Goal: Check status: Check status

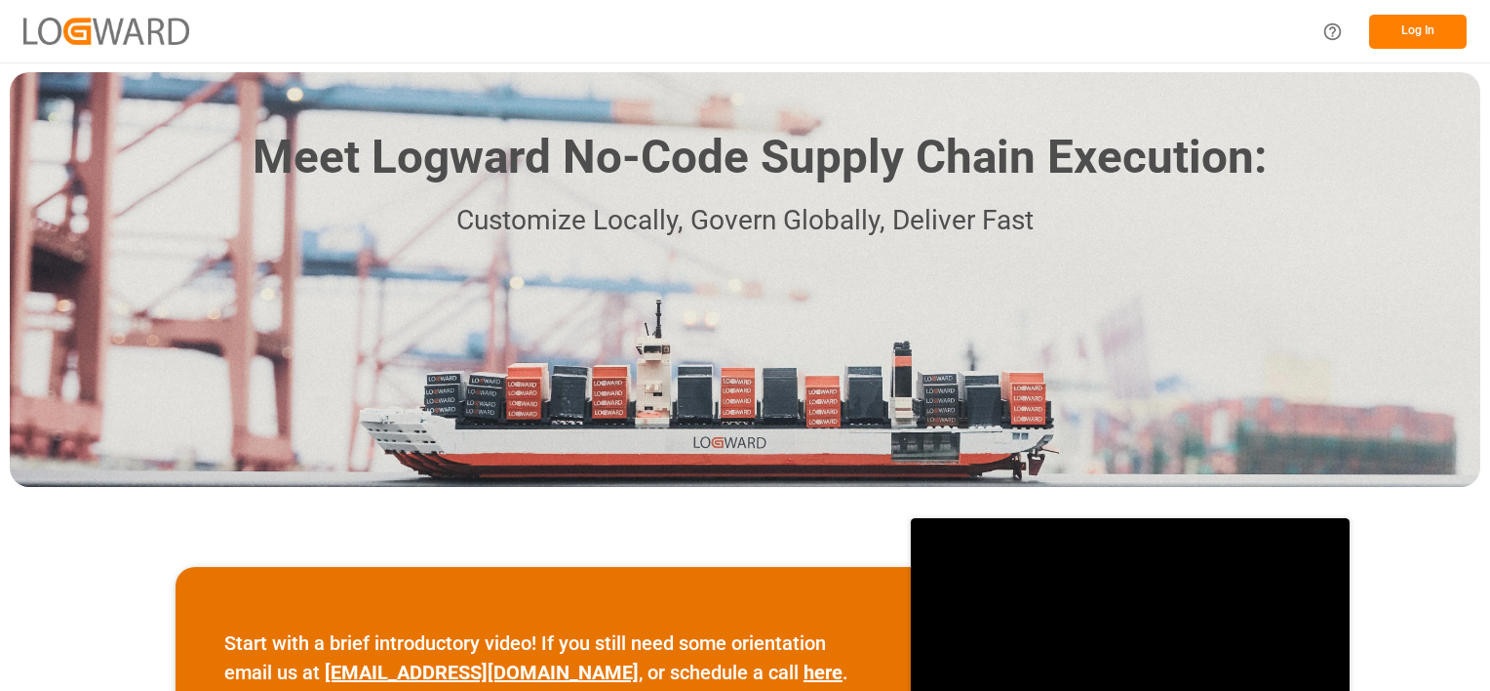
click at [1421, 41] on button "Log In" at bounding box center [1418, 32] width 98 height 34
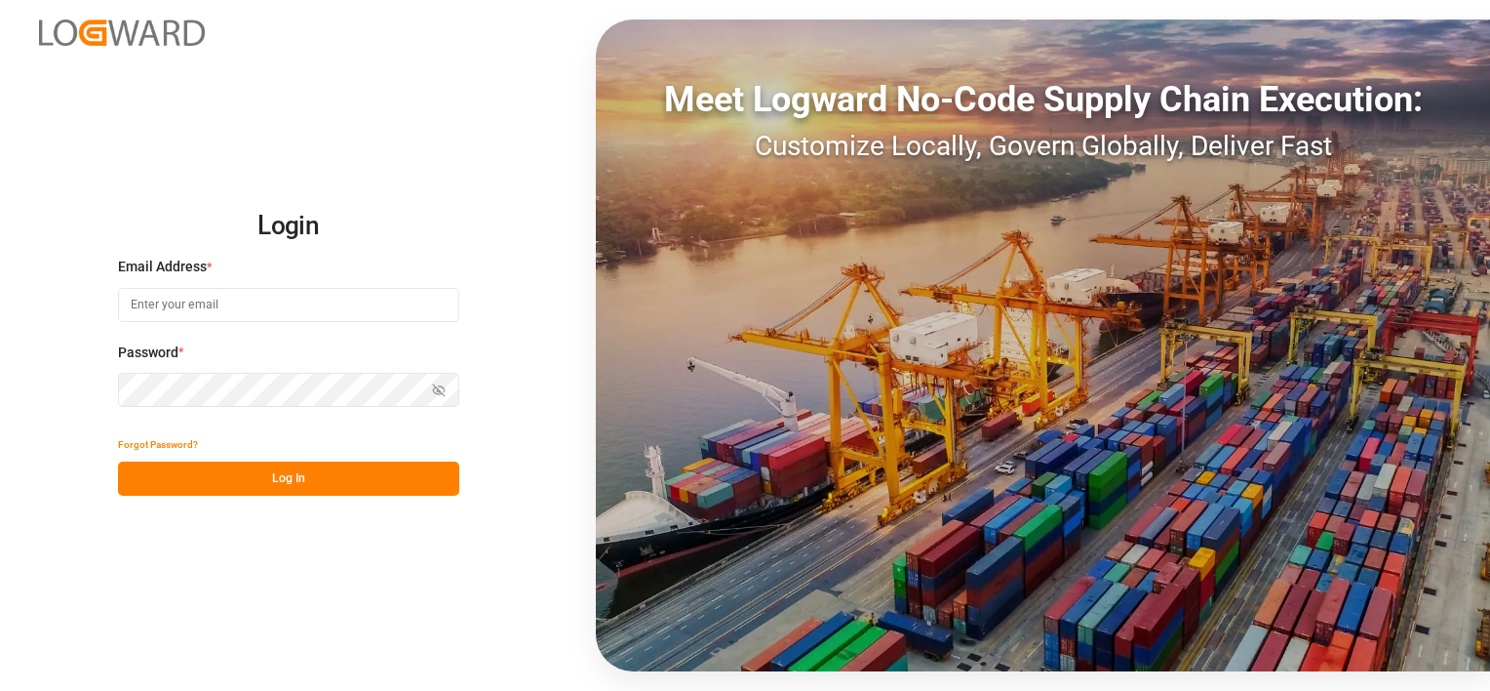
type input "[PERSON_NAME][EMAIL_ADDRESS][DOMAIN_NAME]"
click at [316, 476] on button "Log In" at bounding box center [288, 478] width 341 height 34
type input "[PERSON_NAME][EMAIL_ADDRESS][DOMAIN_NAME]"
click at [291, 483] on button "Log In" at bounding box center [288, 478] width 341 height 34
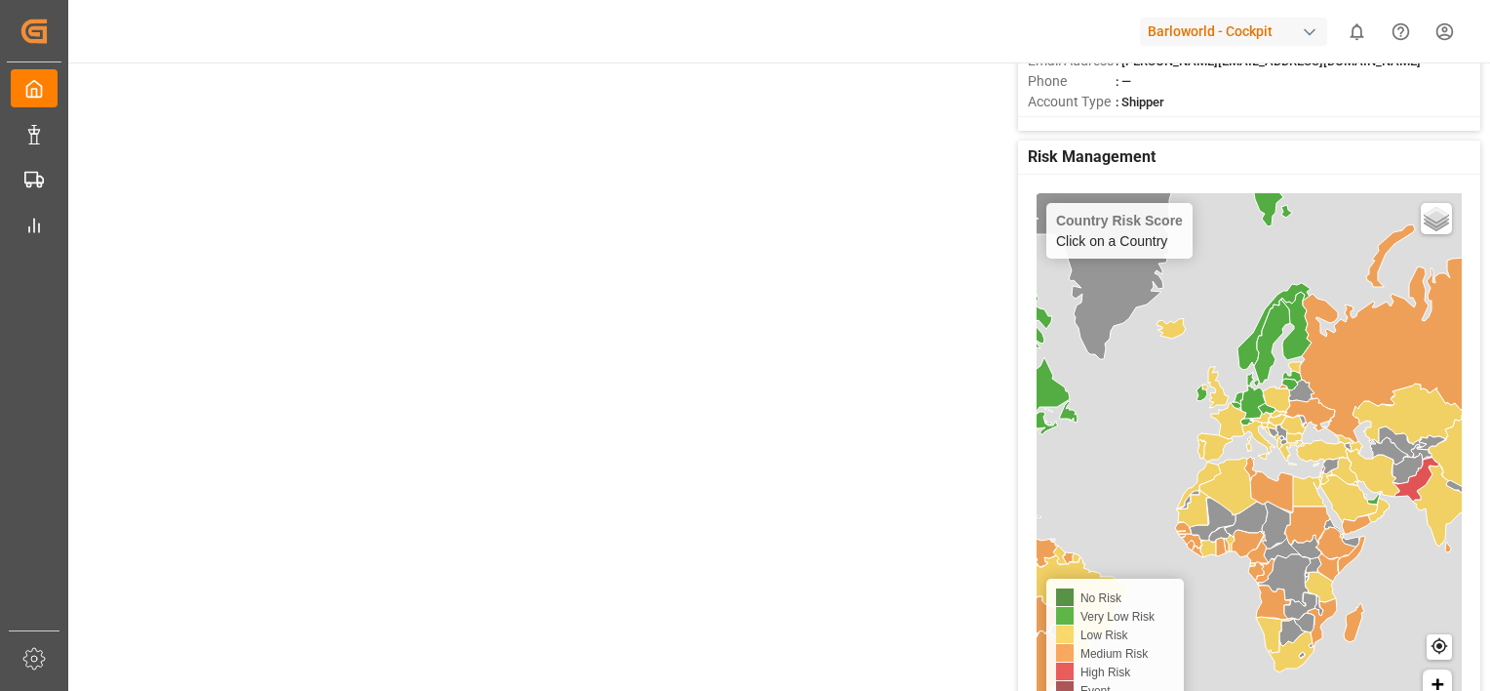
scroll to position [488, 0]
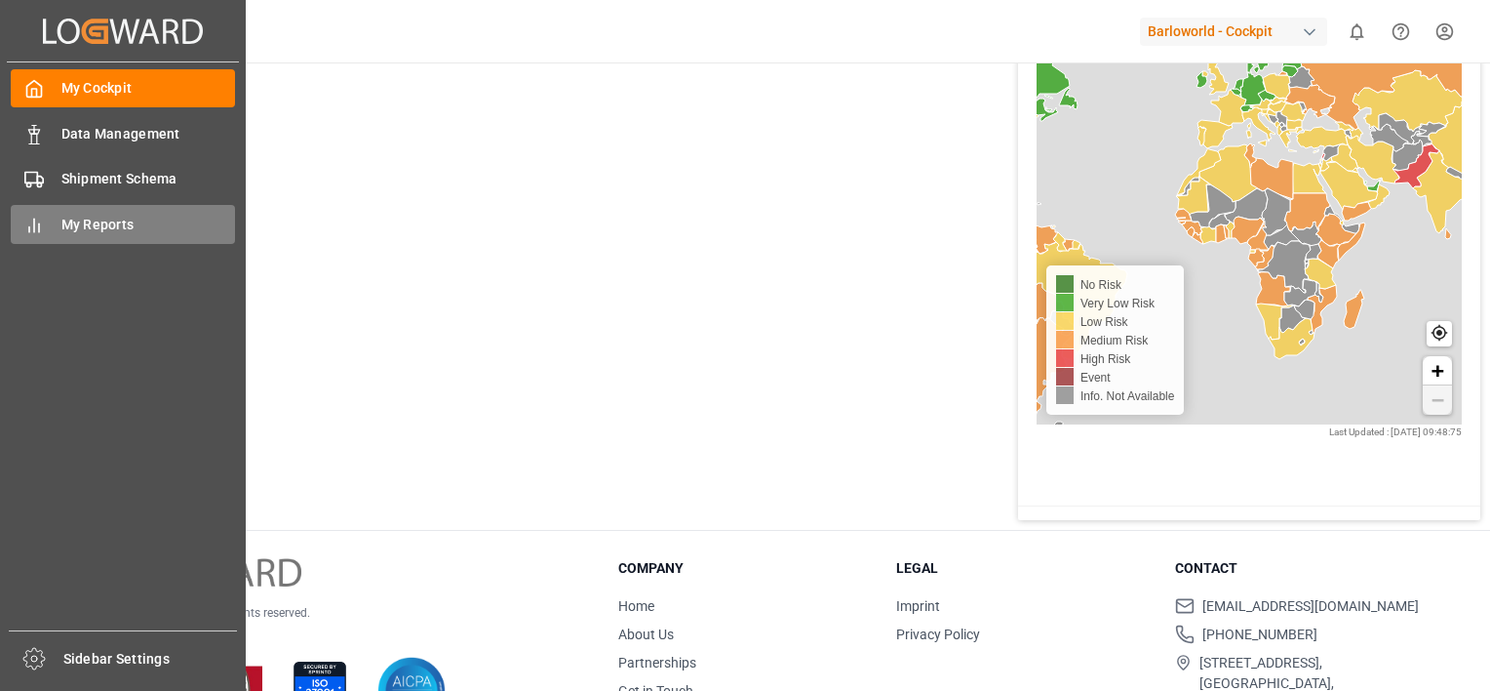
click at [47, 219] on div "My Reports My Reports" at bounding box center [123, 224] width 224 height 38
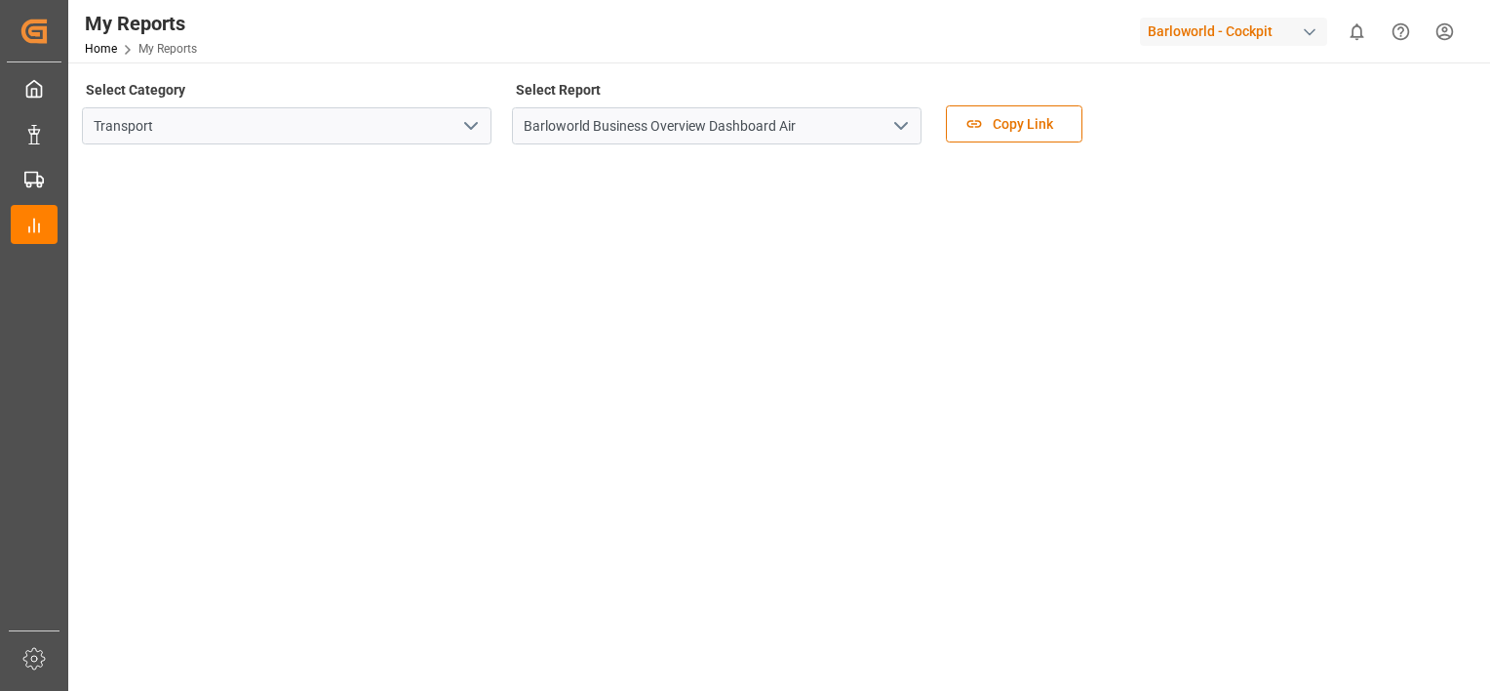
click at [907, 123] on polyline "open menu" at bounding box center [901, 126] width 12 height 6
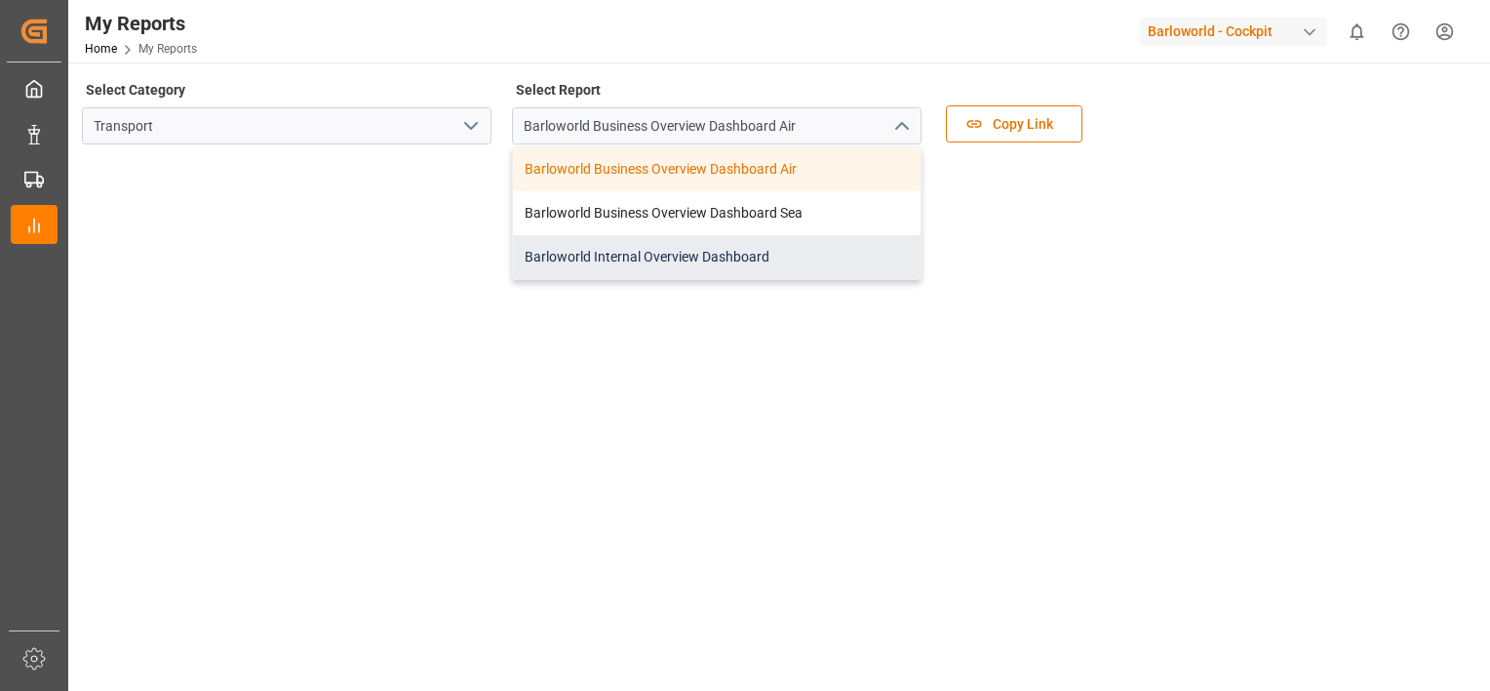
click at [644, 246] on div "Barloworld Internal Overview Dashboard" at bounding box center [717, 257] width 408 height 44
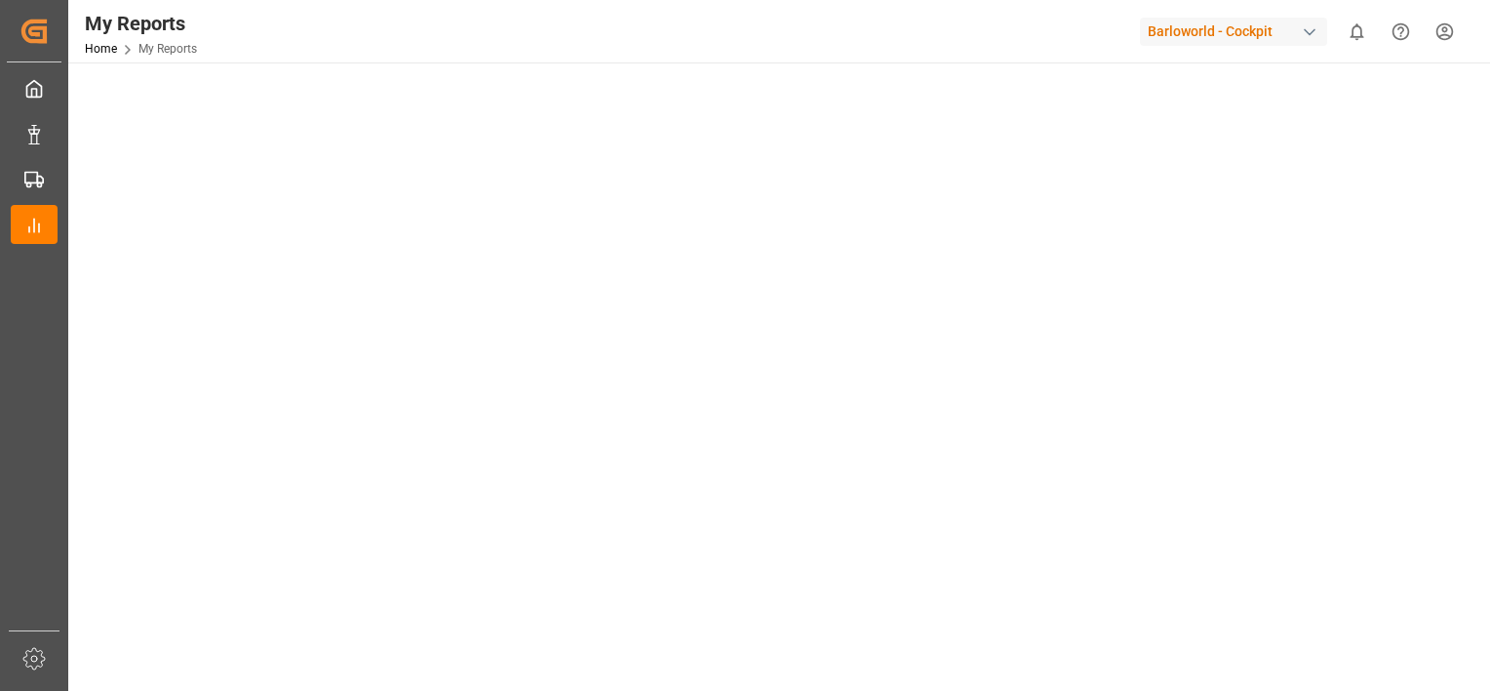
scroll to position [97, 0]
click at [74, 404] on main "Select Category Transport Select Report Barloworld Internal Overview Dashboard …" at bounding box center [777, 413] width 1418 height 867
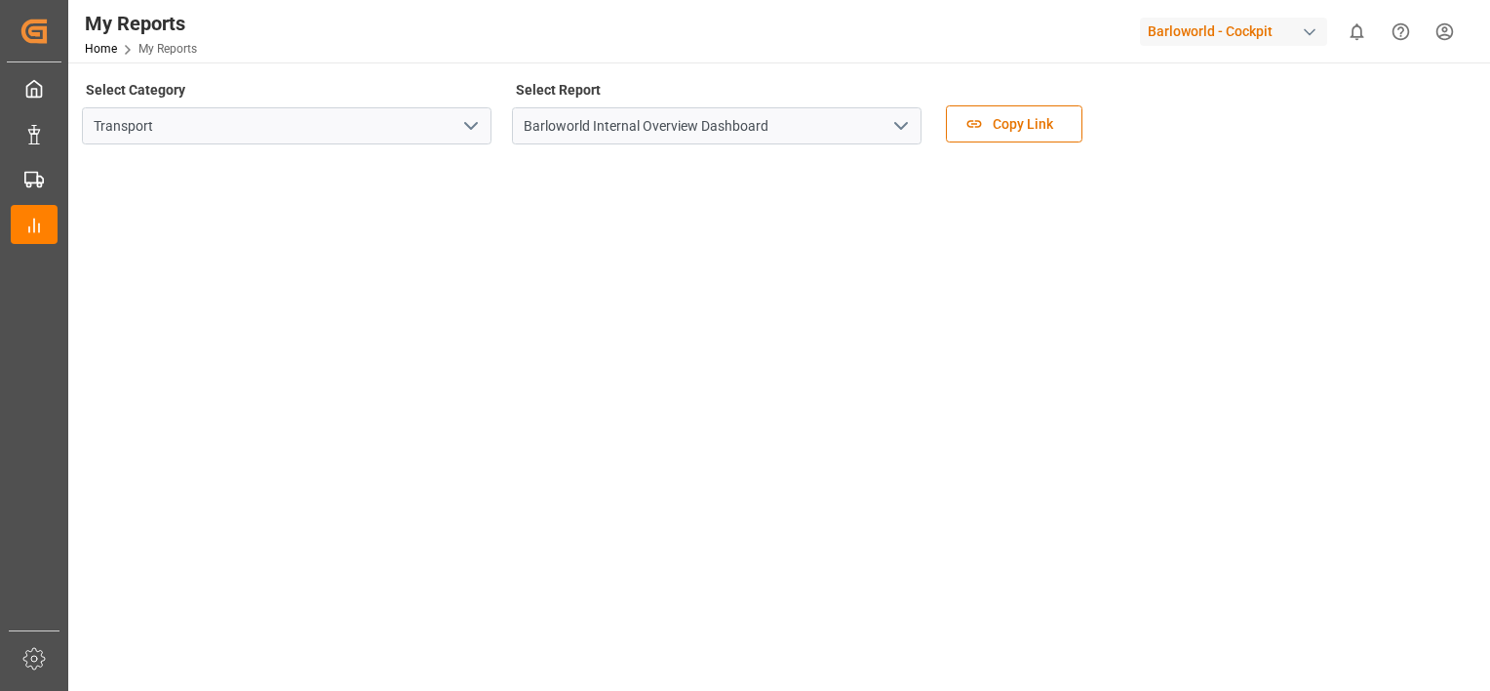
click at [895, 124] on polyline "open menu" at bounding box center [901, 126] width 12 height 6
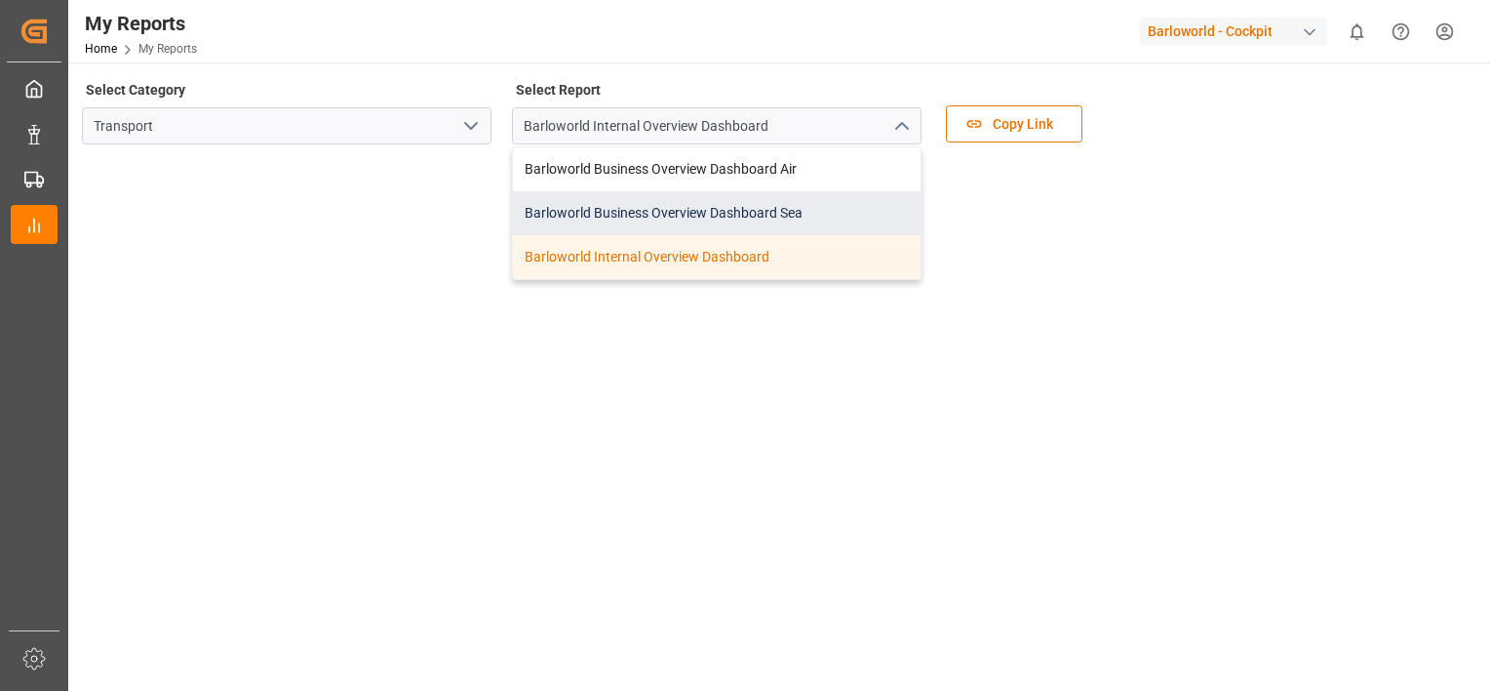
click at [672, 205] on div "Barloworld Business Overview Dashboard Sea" at bounding box center [717, 213] width 408 height 44
